Goal: Task Accomplishment & Management: Use online tool/utility

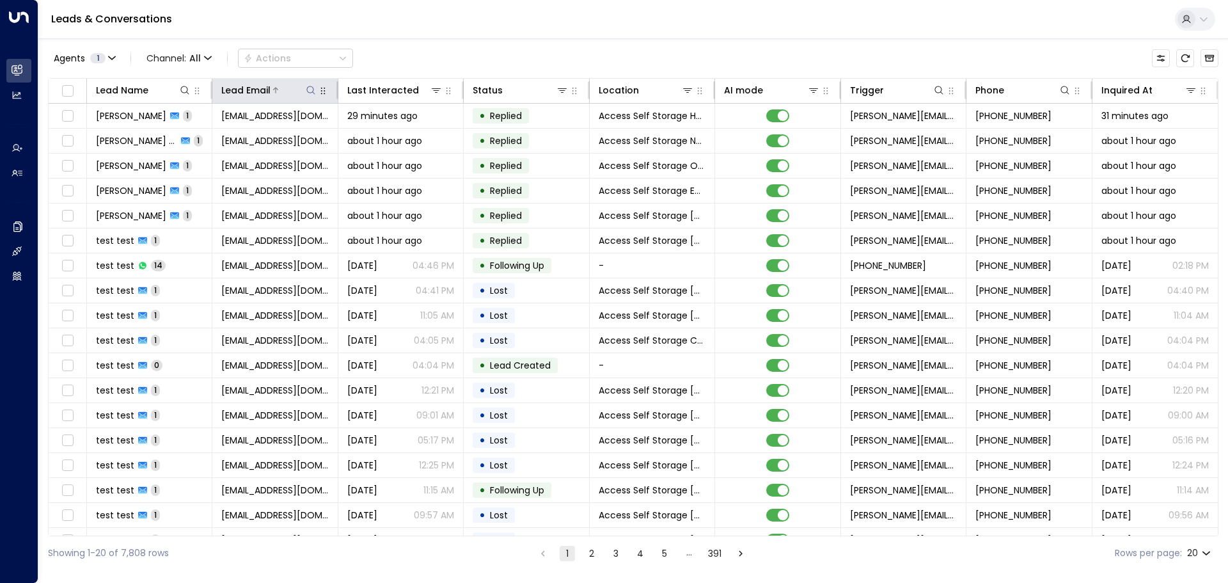
click at [308, 92] on icon at bounding box center [310, 90] width 8 height 8
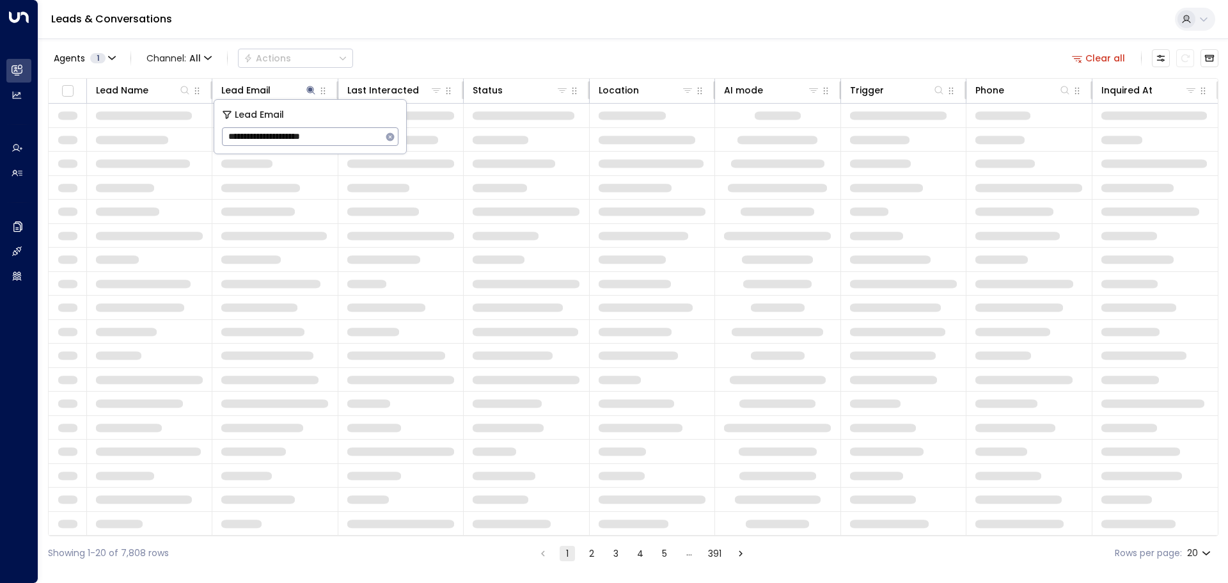
type input "**********"
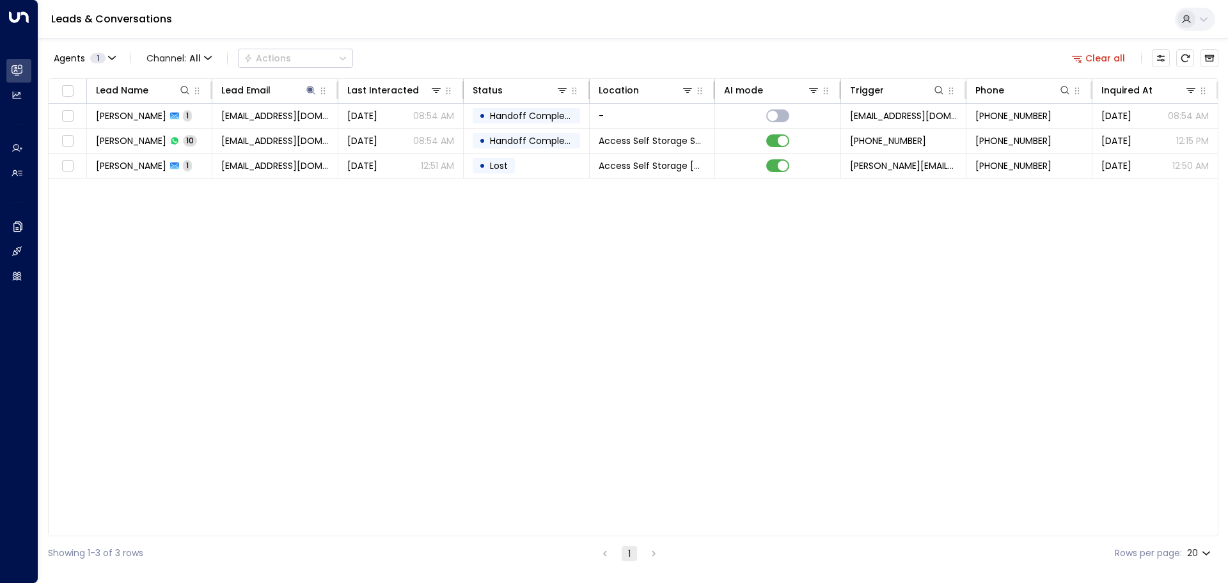
click at [354, 212] on div "Lead Name Lead Email Last Interacted Status Location AI mode Trigger Phone Inqu…" at bounding box center [633, 307] width 1170 height 458
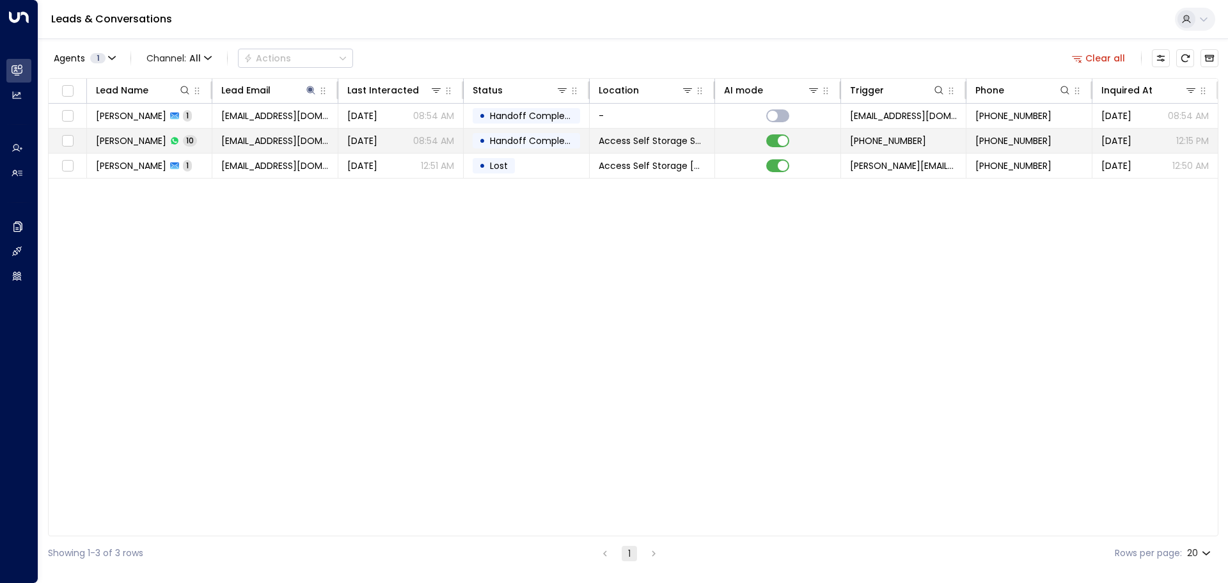
click at [201, 141] on td "[PERSON_NAME] 10" at bounding box center [149, 141] width 125 height 24
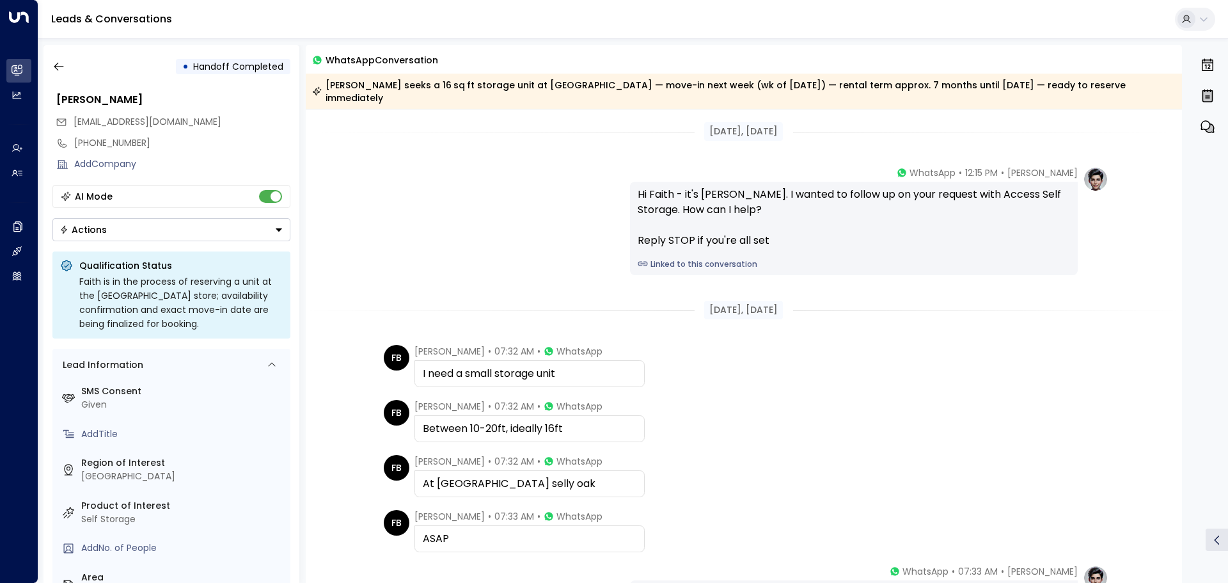
scroll to position [64, 0]
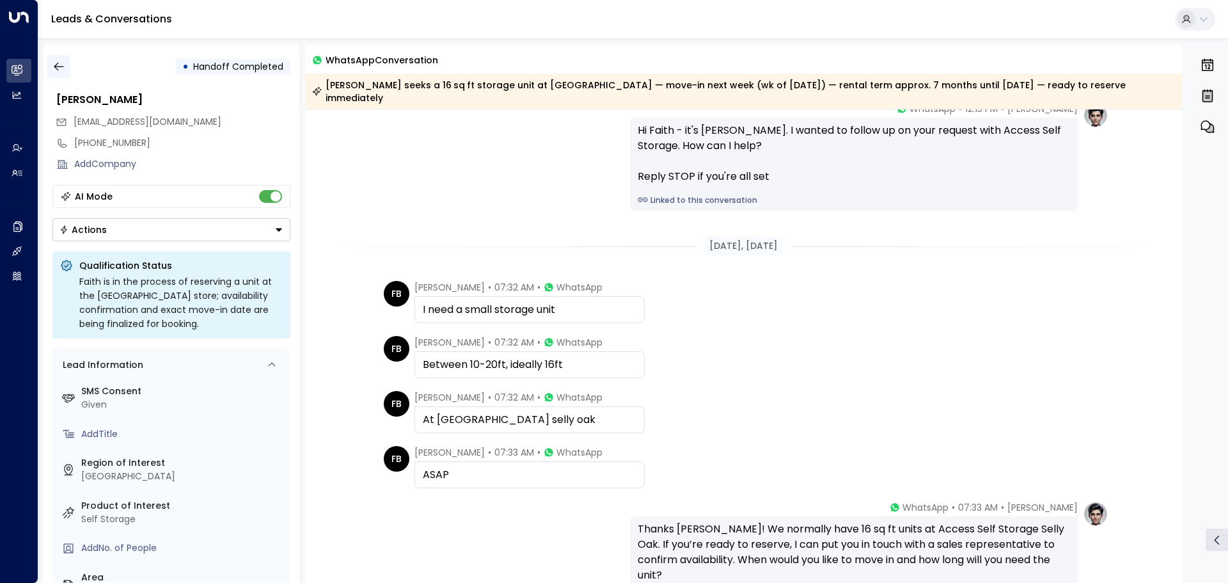
click at [54, 70] on icon "button" at bounding box center [58, 66] width 13 height 13
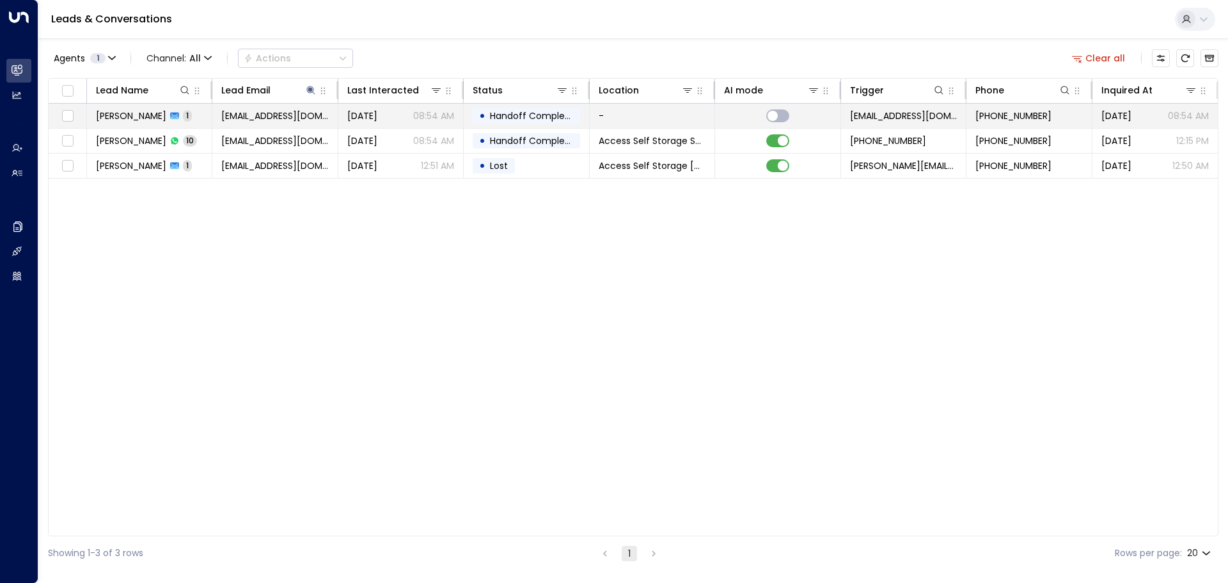
click at [191, 112] on td "Faith Boaitey 1" at bounding box center [149, 116] width 125 height 24
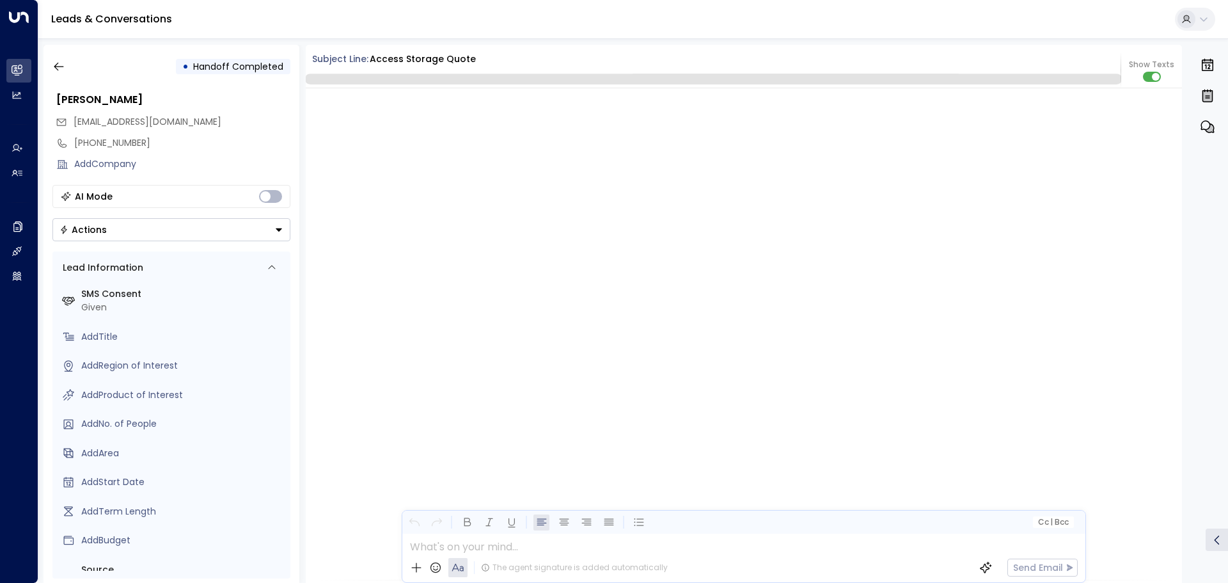
scroll to position [2086, 0]
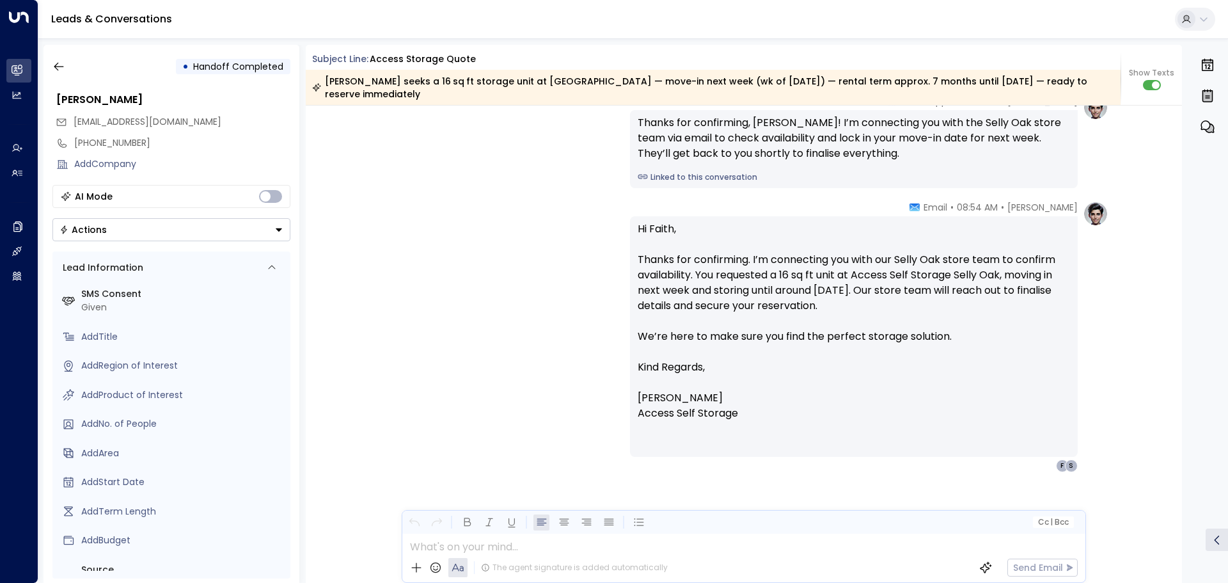
drag, startPoint x: 1181, startPoint y: 504, endPoint x: 1191, endPoint y: 318, distance: 186.3
click at [1184, 267] on div "• Handoff Completed Faith Boaitey faithboaitey@gmail.com +447538101344 Add Comp…" at bounding box center [635, 314] width 1185 height 538
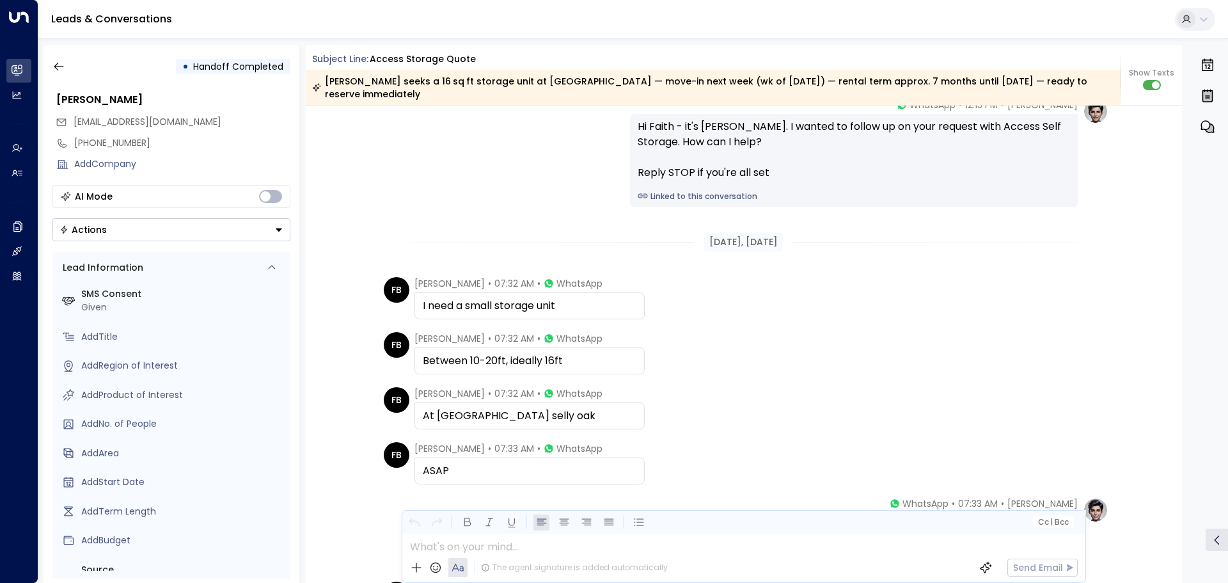
scroll to position [0, 0]
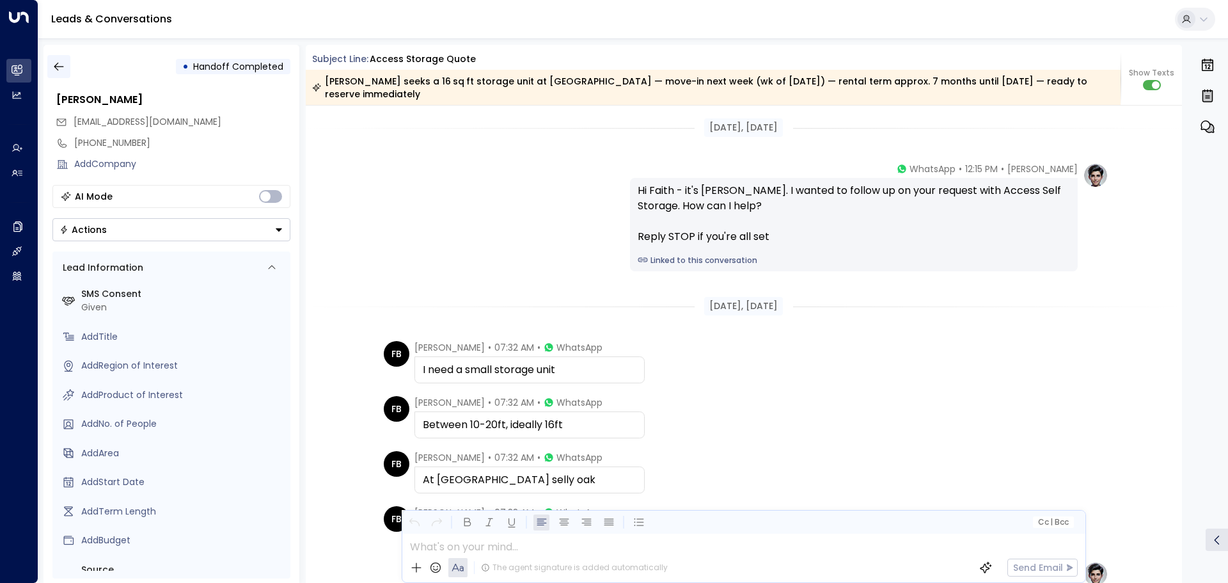
click at [56, 64] on icon "button" at bounding box center [58, 66] width 13 height 13
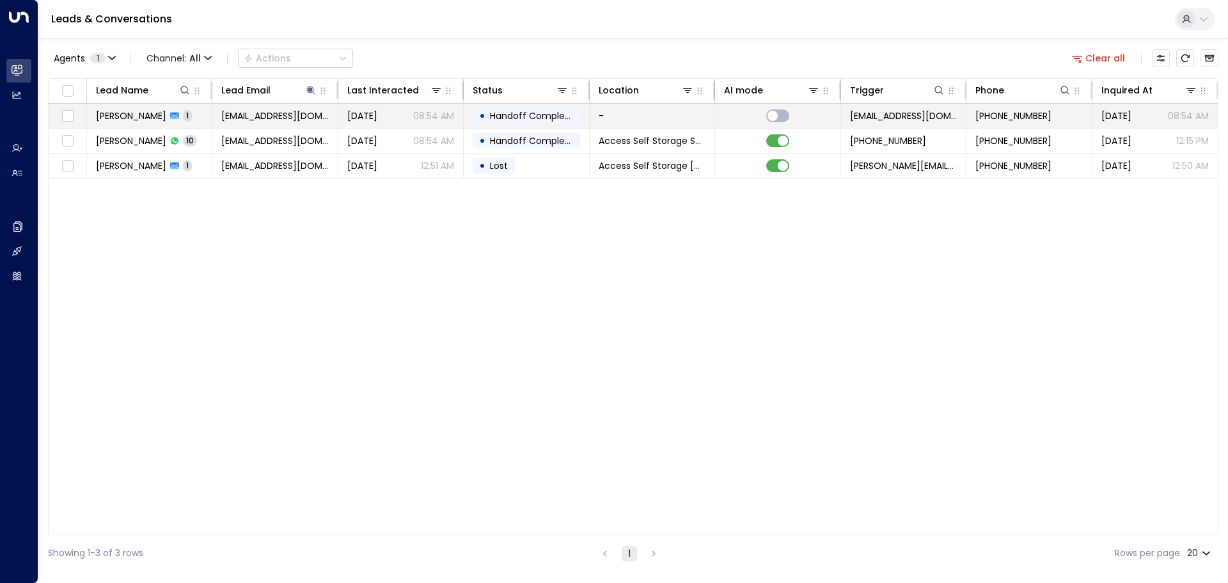
click at [196, 116] on td "Faith Boaitey 1" at bounding box center [149, 116] width 125 height 24
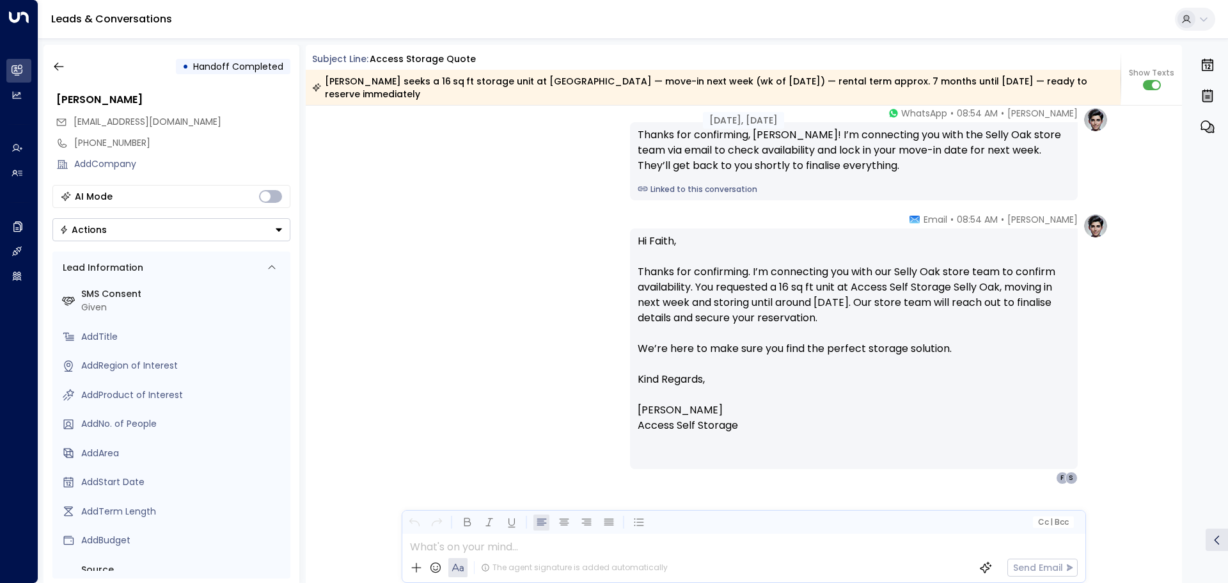
scroll to position [733, 0]
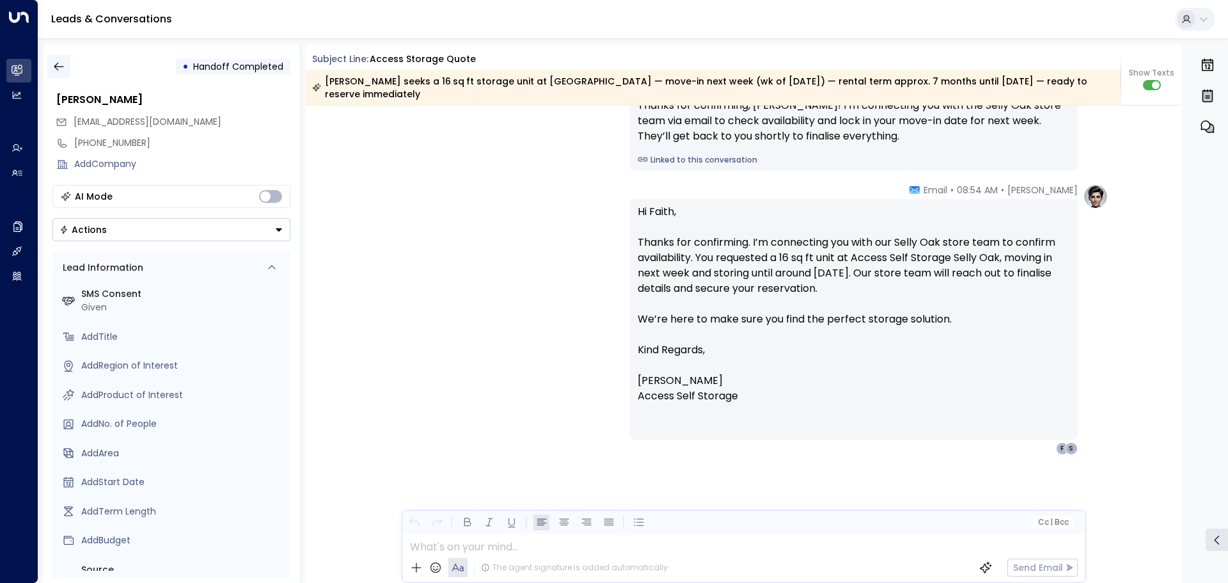
click at [58, 68] on icon "button" at bounding box center [58, 66] width 13 height 13
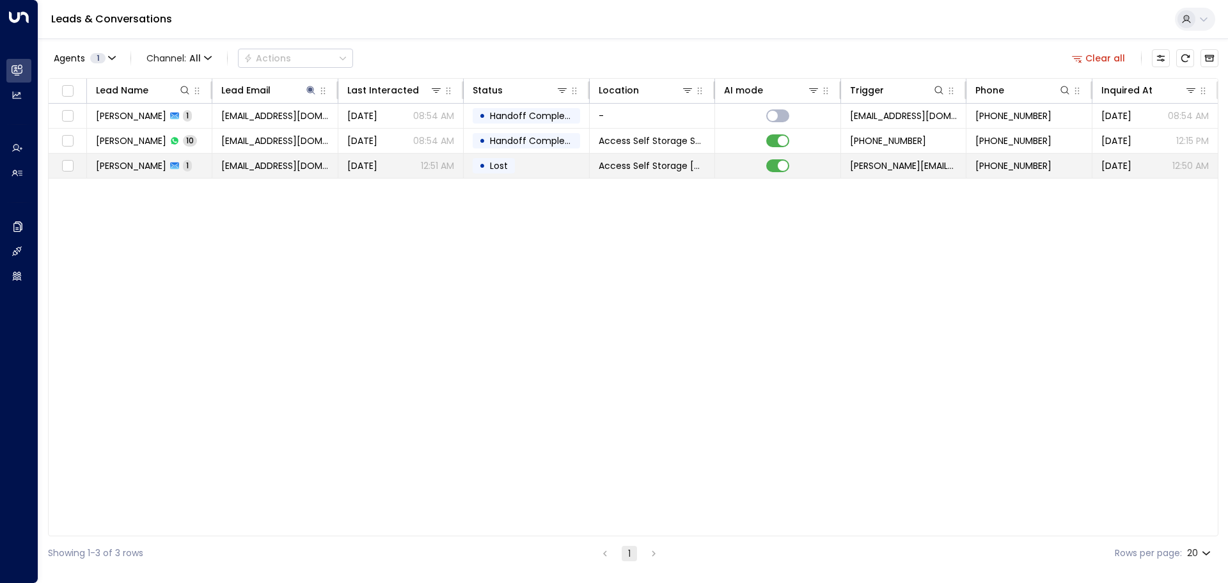
click at [187, 162] on td "Faith Boaitey 1" at bounding box center [149, 165] width 125 height 24
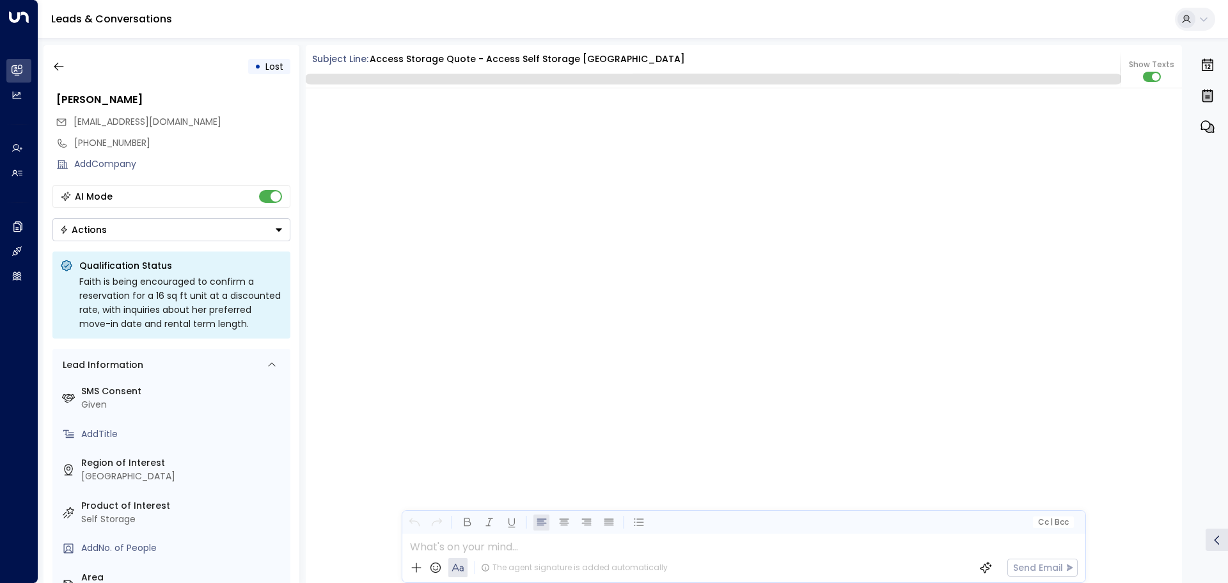
scroll to position [2229, 0]
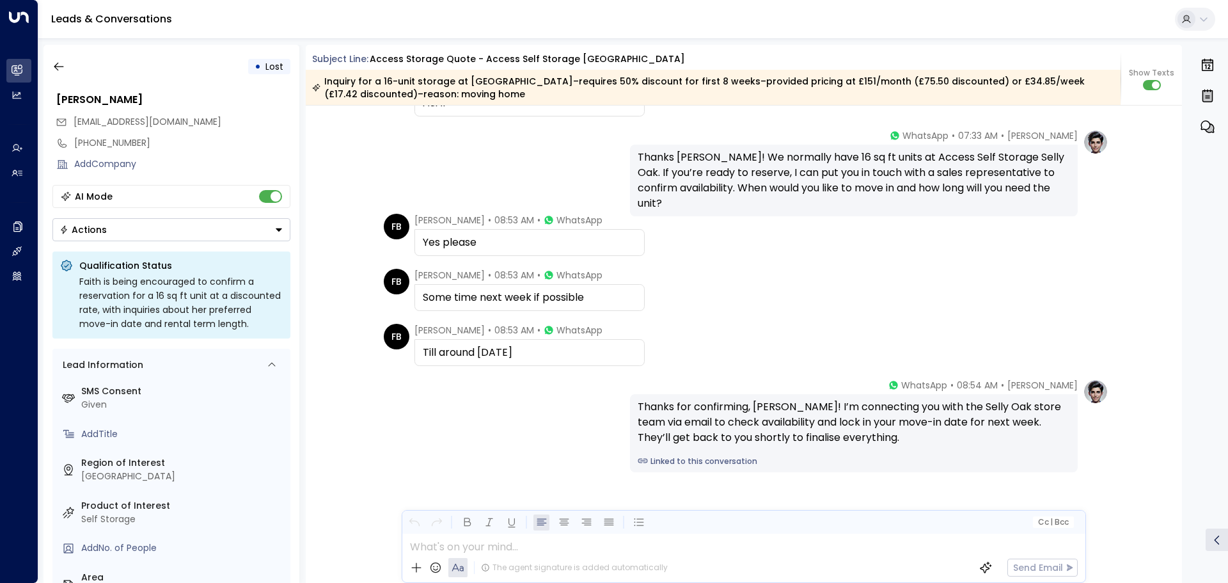
click at [1173, 116] on div "FB Faith Boaitey • 07:33 AM • WhatsApp ASAP" at bounding box center [744, 95] width 877 height 42
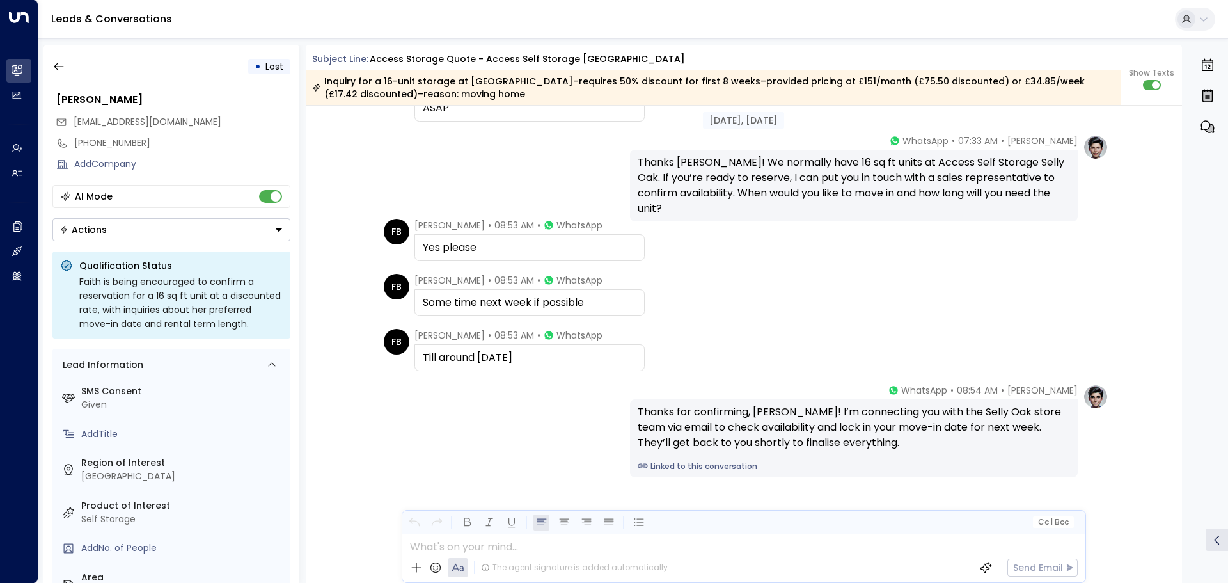
scroll to position [1480, 0]
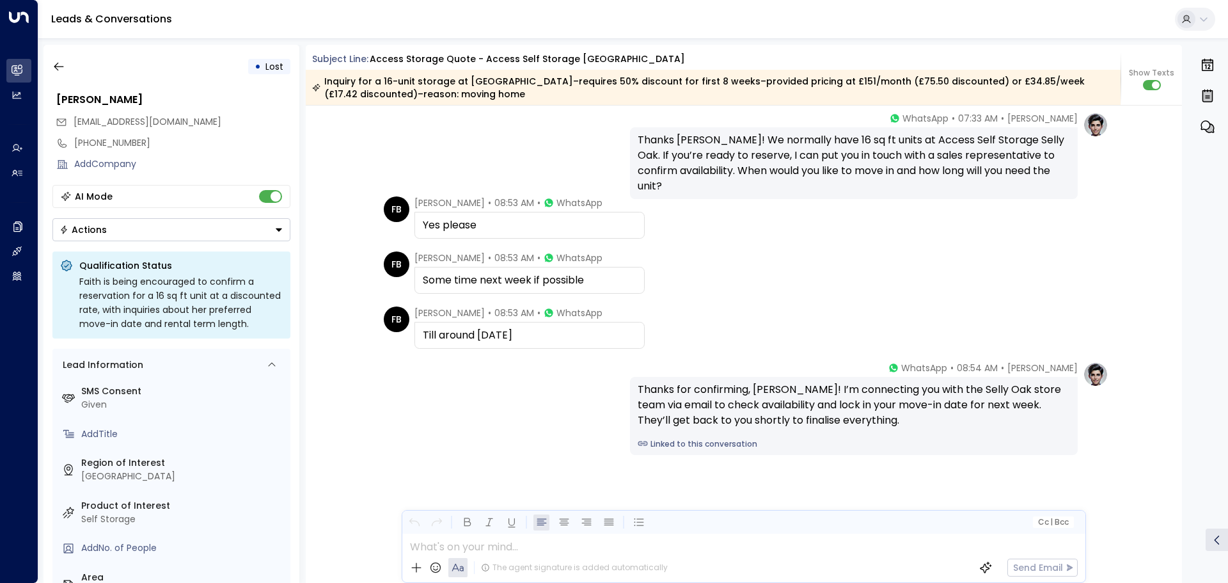
click at [682, 446] on link "Linked to this conversation" at bounding box center [854, 444] width 432 height 12
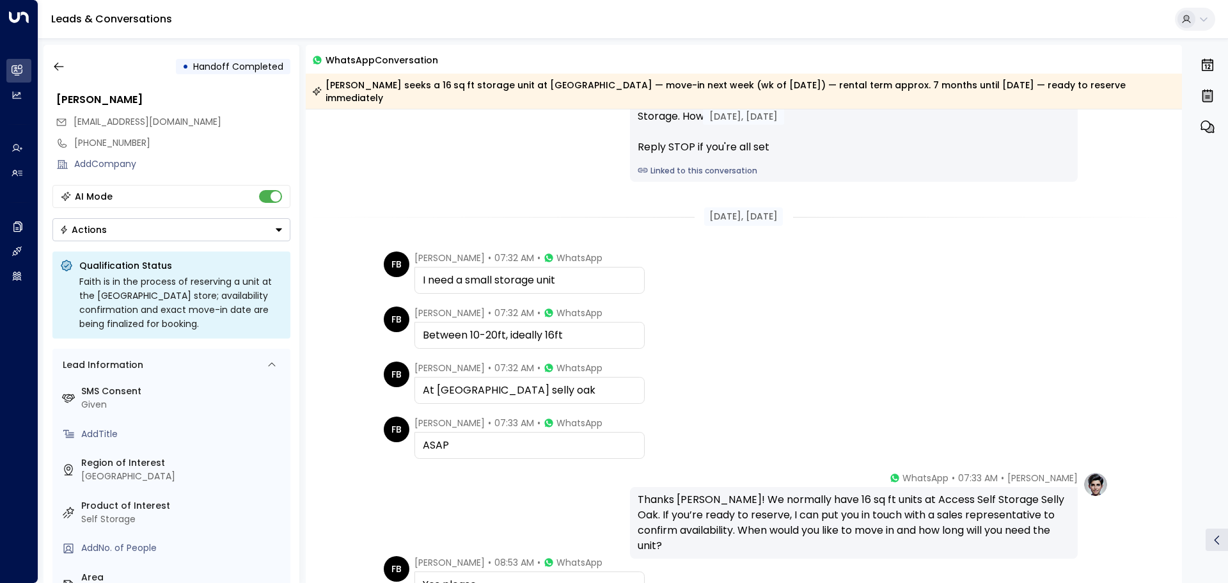
scroll to position [116, 0]
